Goal: Navigation & Orientation: Find specific page/section

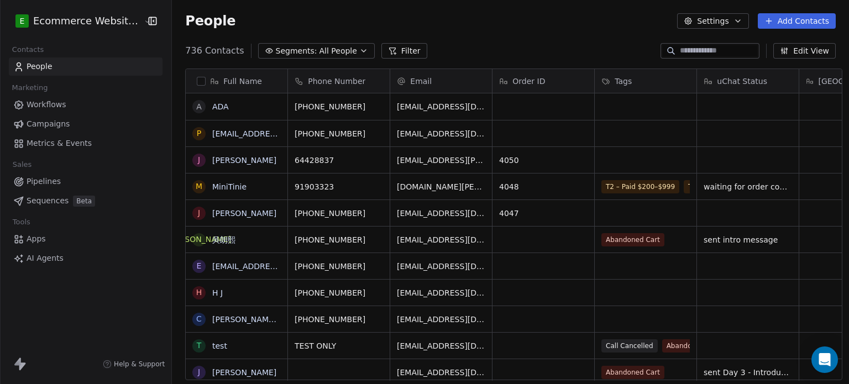
scroll to position [329, 675]
click at [90, 16] on html "E Ecommerce Website Builder Contacts People Marketing Workflows Campaigns Metri…" at bounding box center [424, 192] width 849 height 384
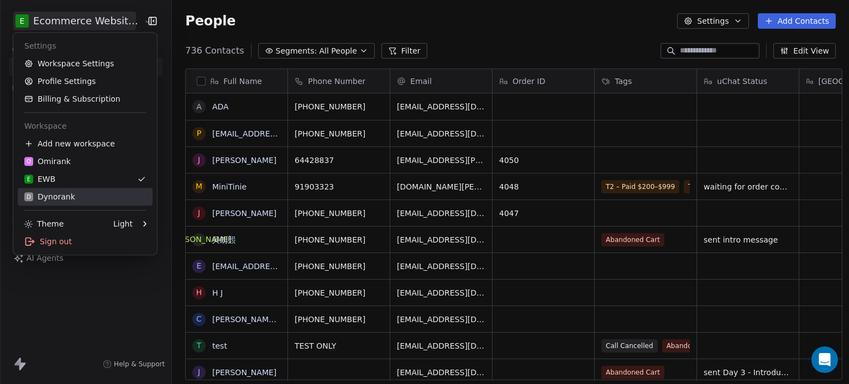
click at [75, 193] on div "D Dynorank" at bounding box center [85, 196] width 122 height 11
